Goal: Transaction & Acquisition: Purchase product/service

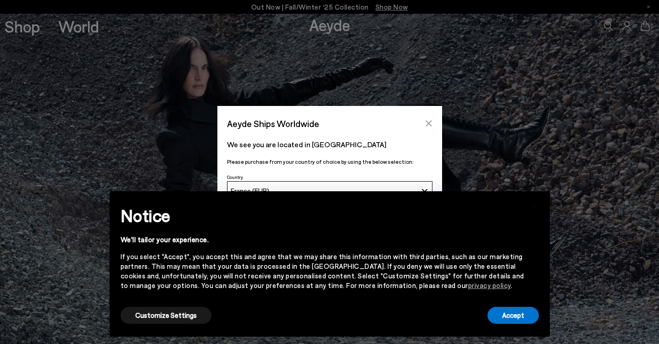
click at [430, 124] on icon "Close" at bounding box center [428, 123] width 7 height 7
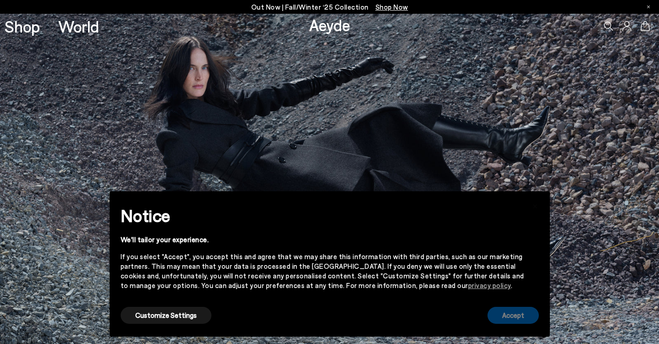
click at [515, 317] on button "Accept" at bounding box center [512, 315] width 51 height 17
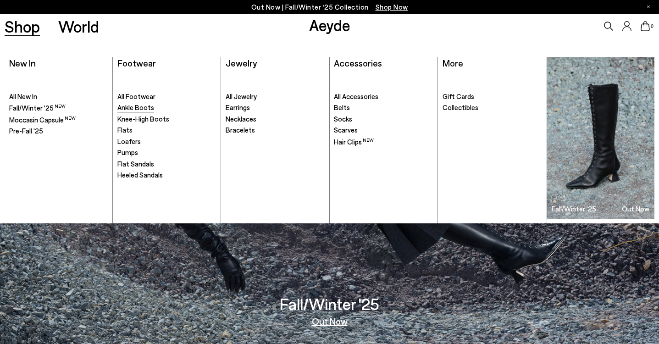
click at [145, 105] on span "Ankle Boots" at bounding box center [135, 107] width 37 height 8
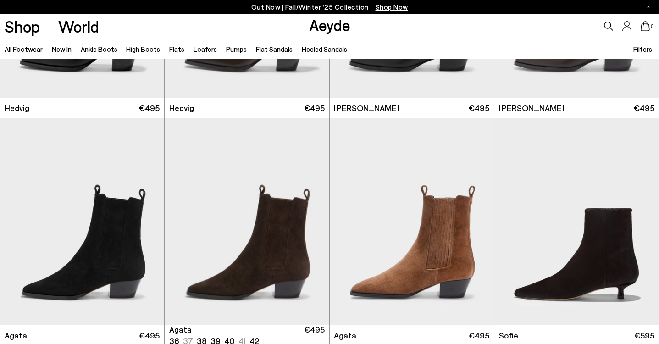
scroll to position [517, 0]
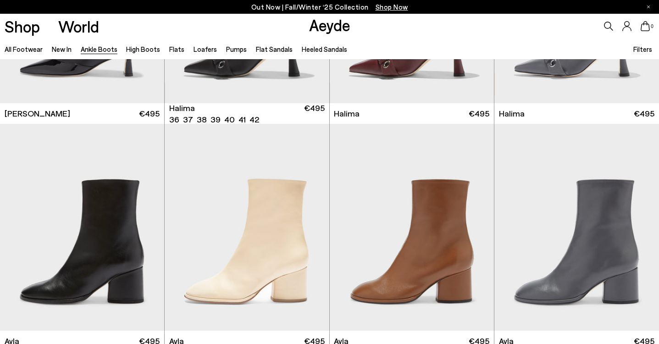
scroll to position [2529, 0]
